Goal: Transaction & Acquisition: Purchase product/service

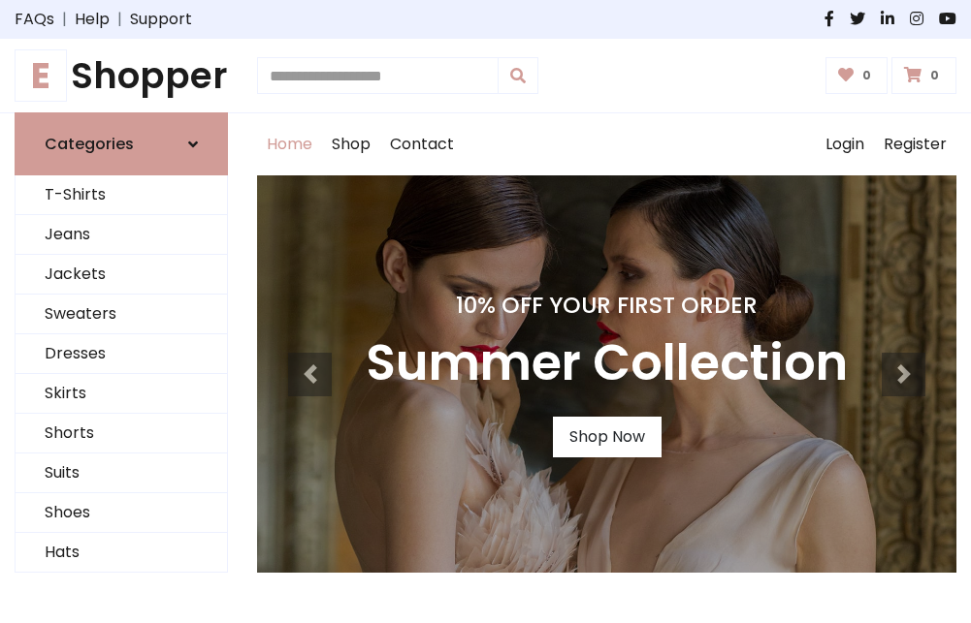
click at [485, 311] on h4 "10% Off Your First Order" at bounding box center [607, 305] width 482 height 27
click at [606, 437] on link "Shop Now" at bounding box center [607, 437] width 109 height 41
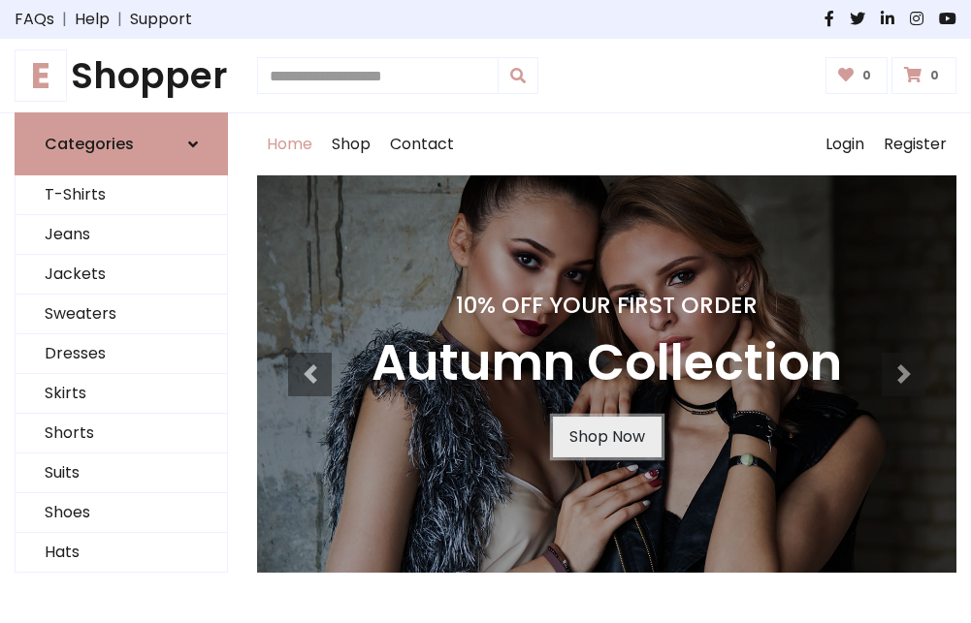
click at [606, 437] on link "Shop Now" at bounding box center [607, 437] width 109 height 41
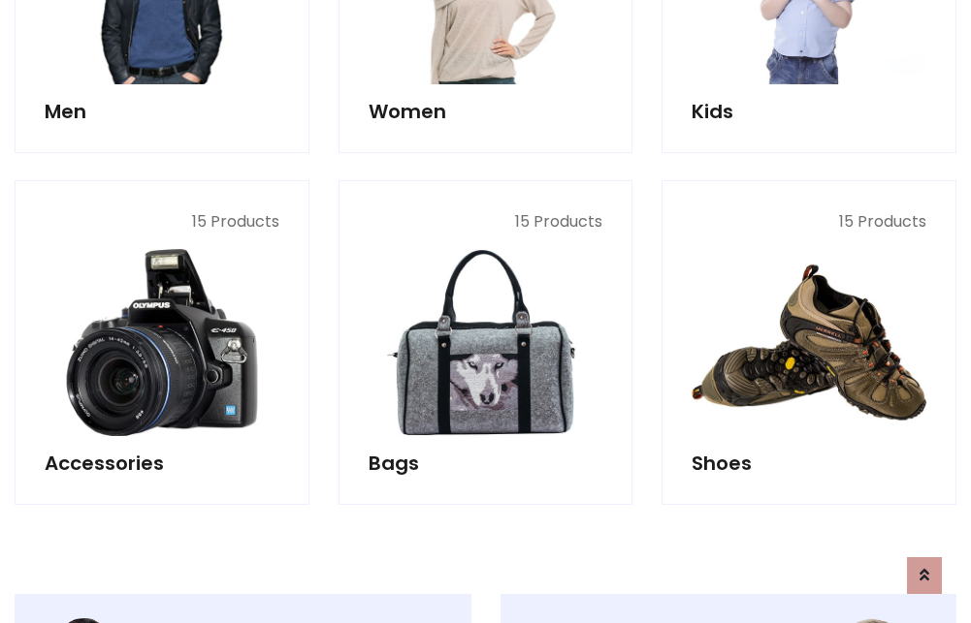
scroll to position [1933, 0]
